Goal: Navigation & Orientation: Find specific page/section

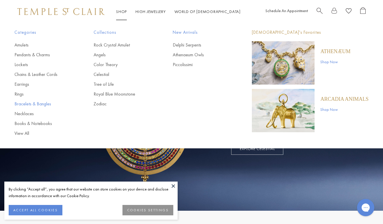
click at [39, 104] on link "Bracelets & Bangles" at bounding box center [42, 104] width 56 height 6
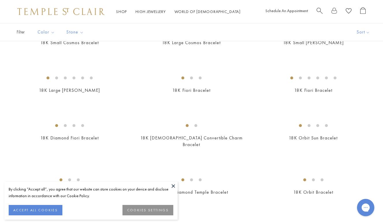
scroll to position [124, 0]
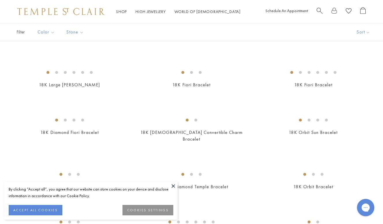
click at [171, 184] on button at bounding box center [173, 186] width 9 height 9
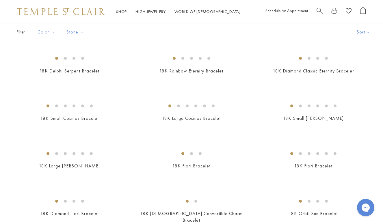
scroll to position [11, 0]
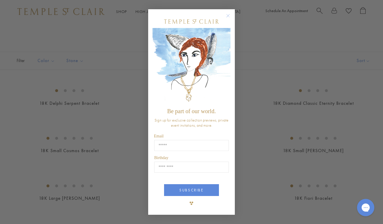
click at [263, 66] on div "Close dialog Be part of our world. Sign up for exclusive collection previews, p…" at bounding box center [191, 112] width 383 height 224
click at [231, 16] on circle "Close dialog" at bounding box center [228, 15] width 7 height 7
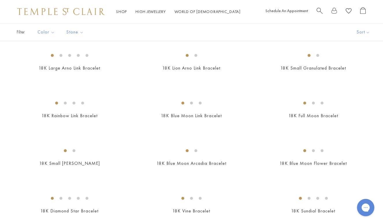
scroll to position [89, 0]
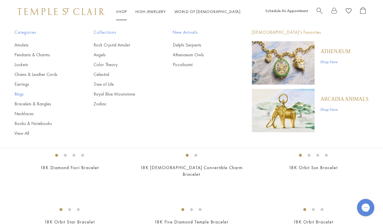
click at [24, 95] on link "Rings" at bounding box center [42, 94] width 56 height 6
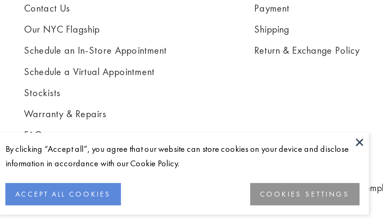
scroll to position [1382, 0]
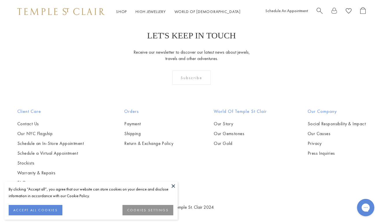
click at [51, 210] on button "ACCEPT ALL COOKIES" at bounding box center [36, 210] width 54 height 10
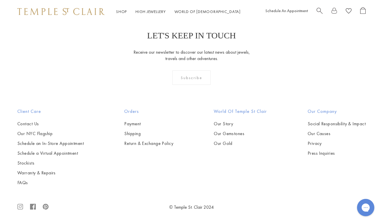
scroll to position [2081, 0]
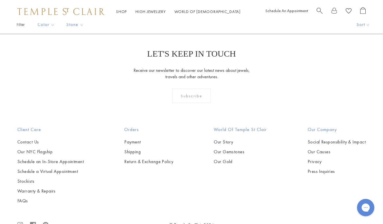
scroll to position [212, 0]
